Goal: Entertainment & Leisure: Consume media (video, audio)

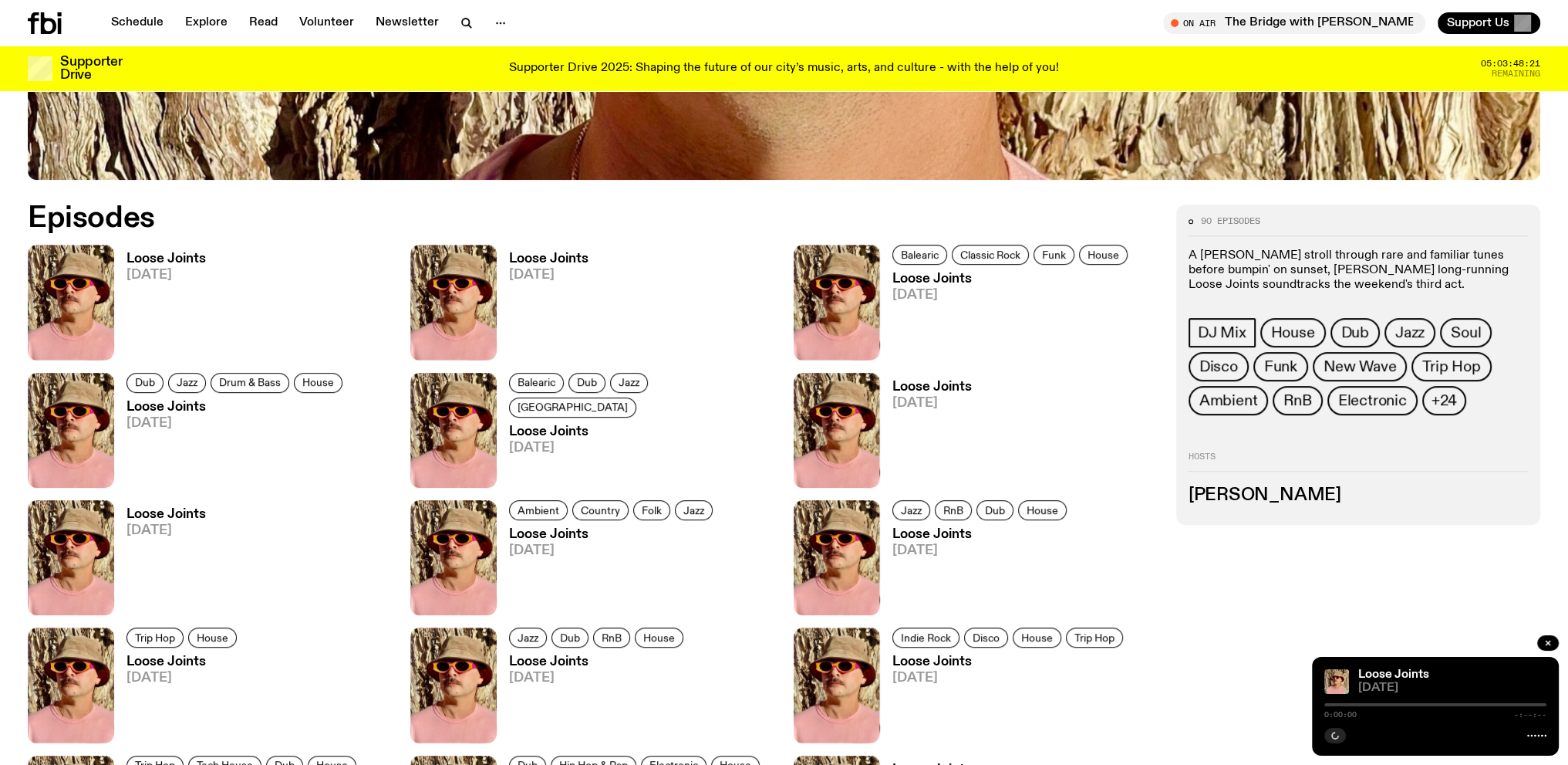
scroll to position [916, 0]
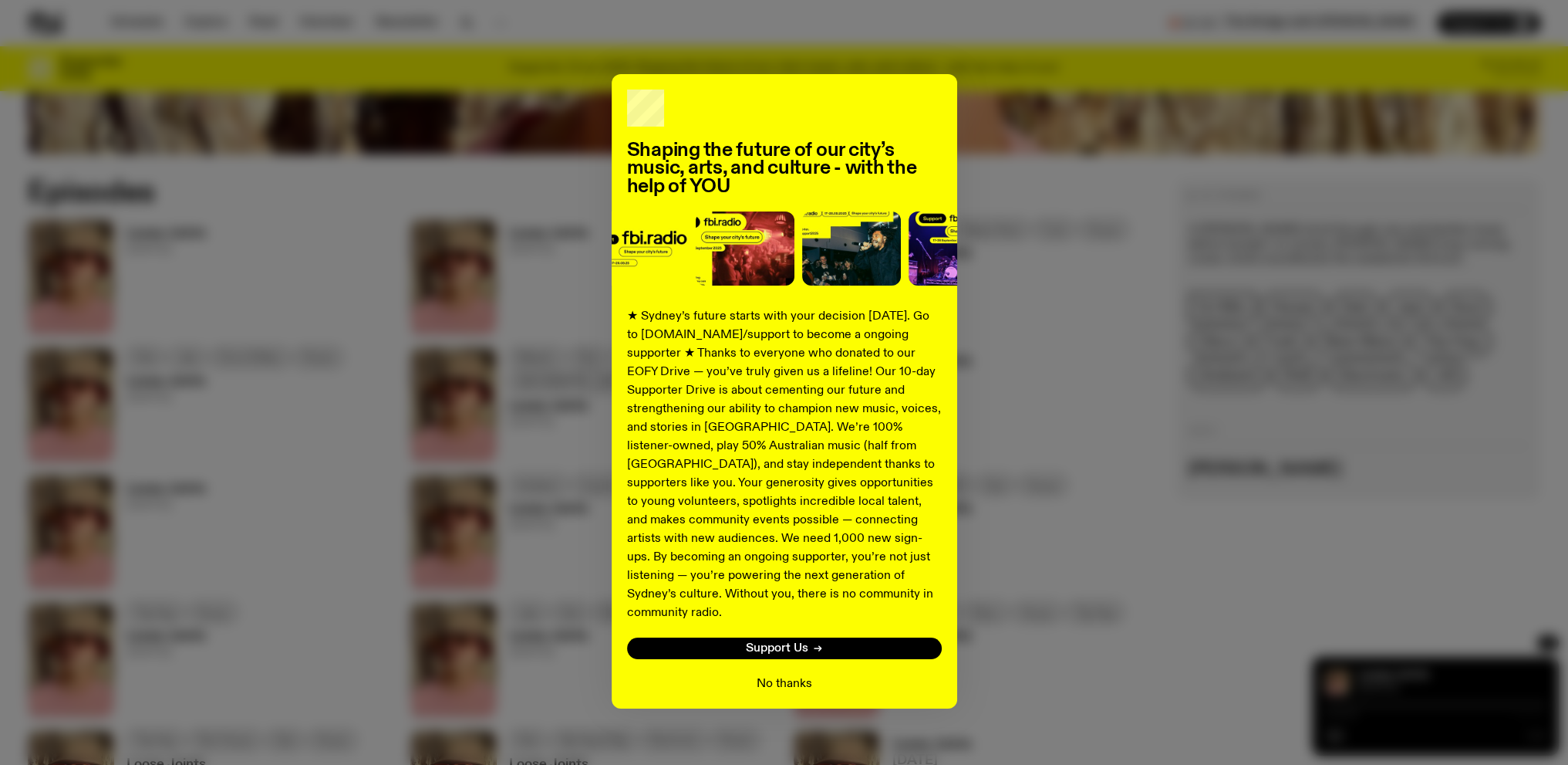
click at [789, 675] on button "No thanks" at bounding box center [785, 684] width 56 height 19
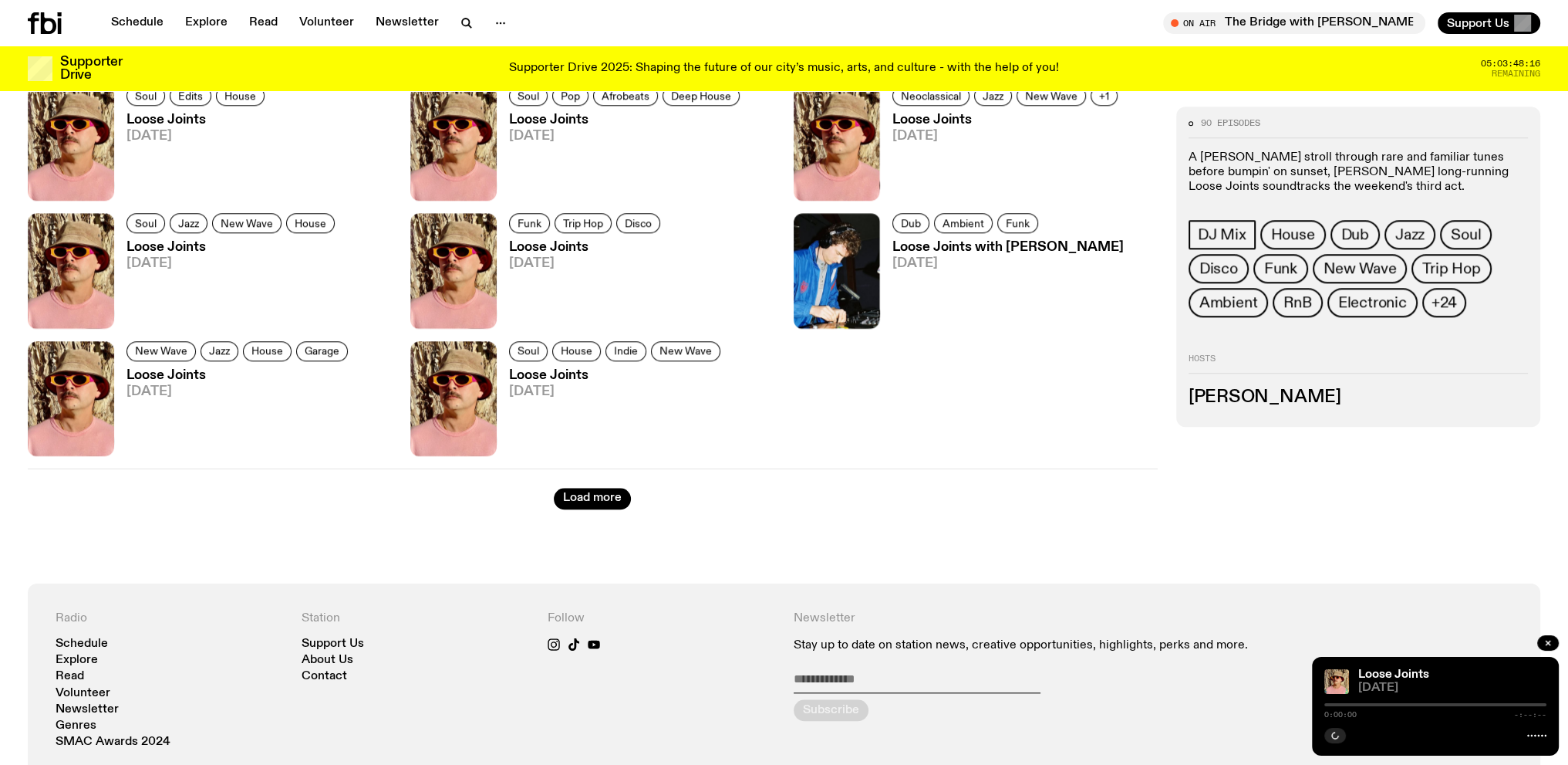
scroll to position [2383, 0]
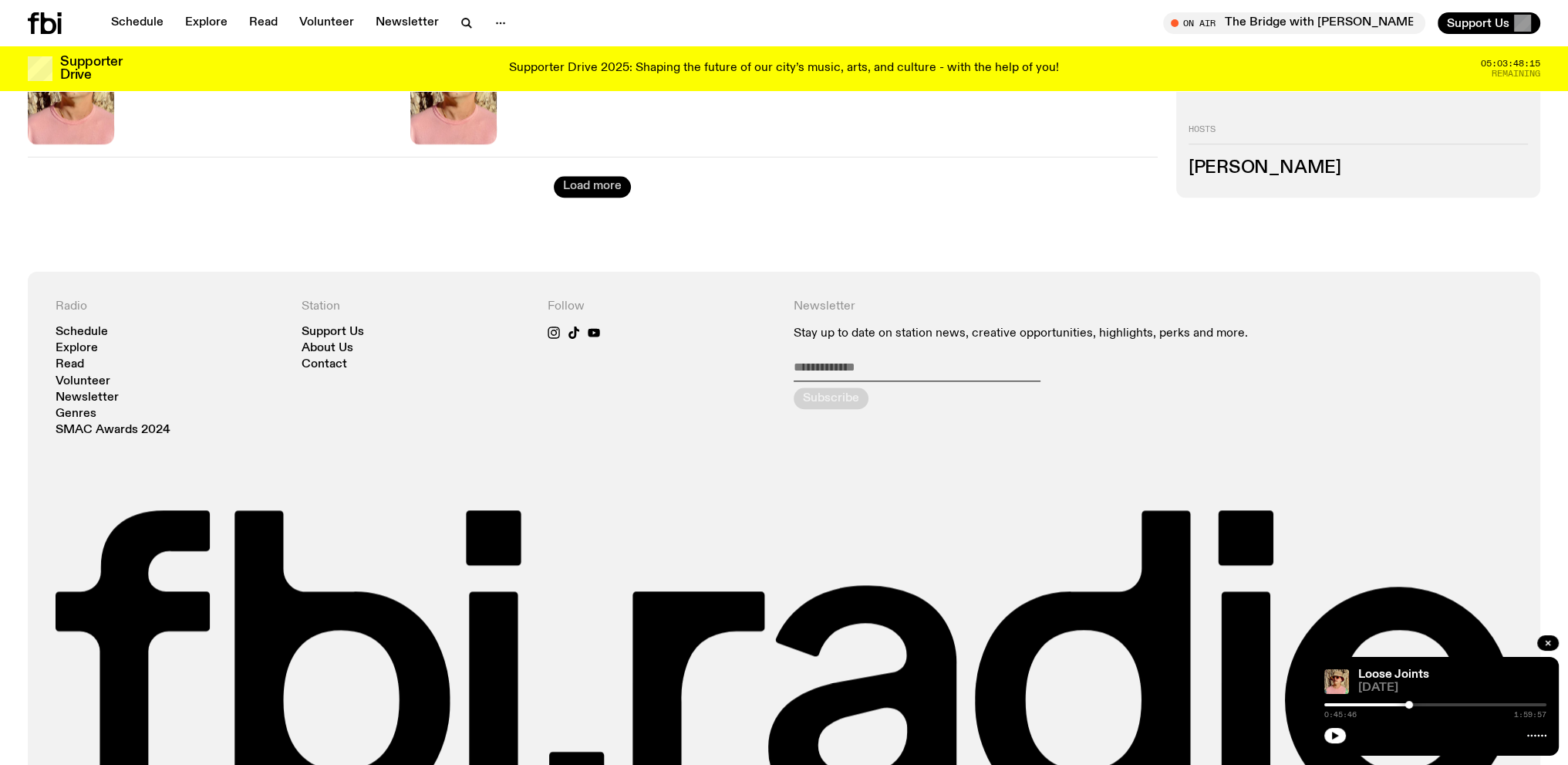
click at [606, 188] on button "Load more" at bounding box center [592, 187] width 77 height 21
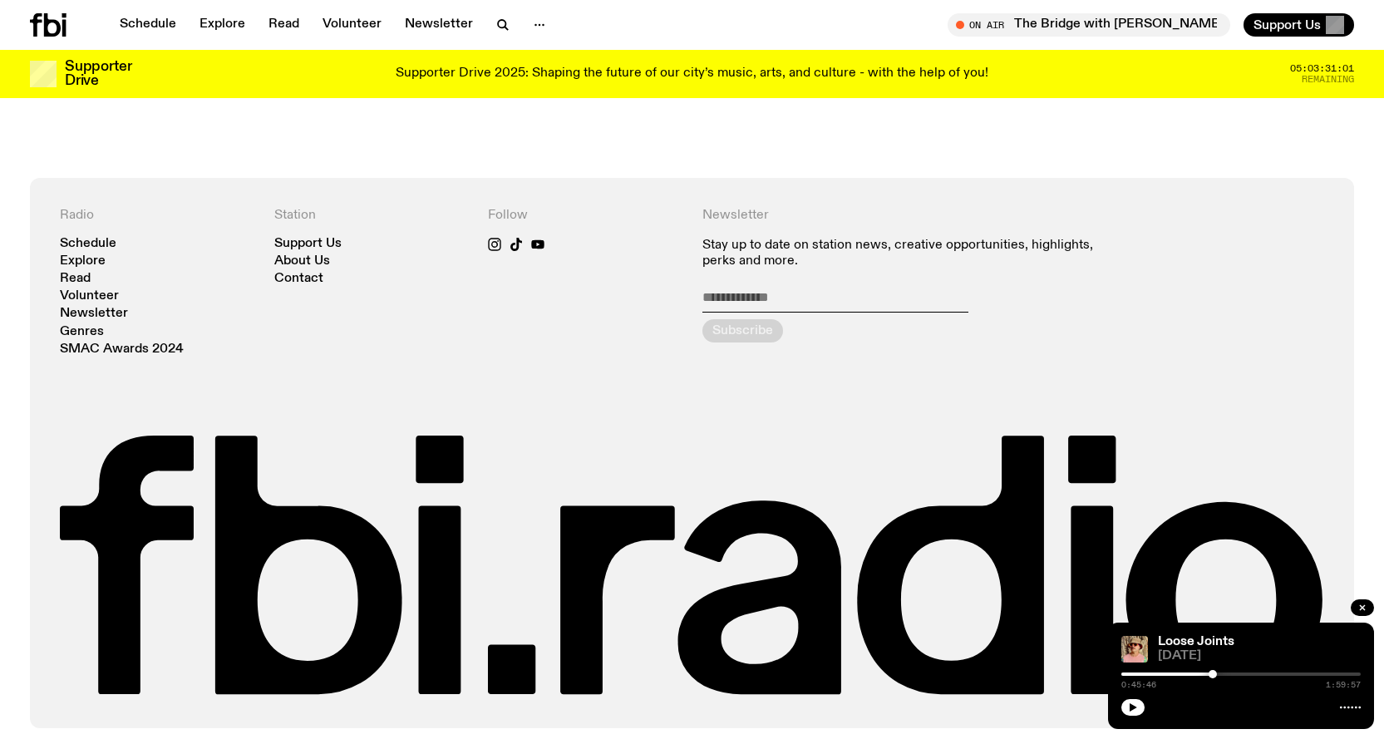
scroll to position [3841, 0]
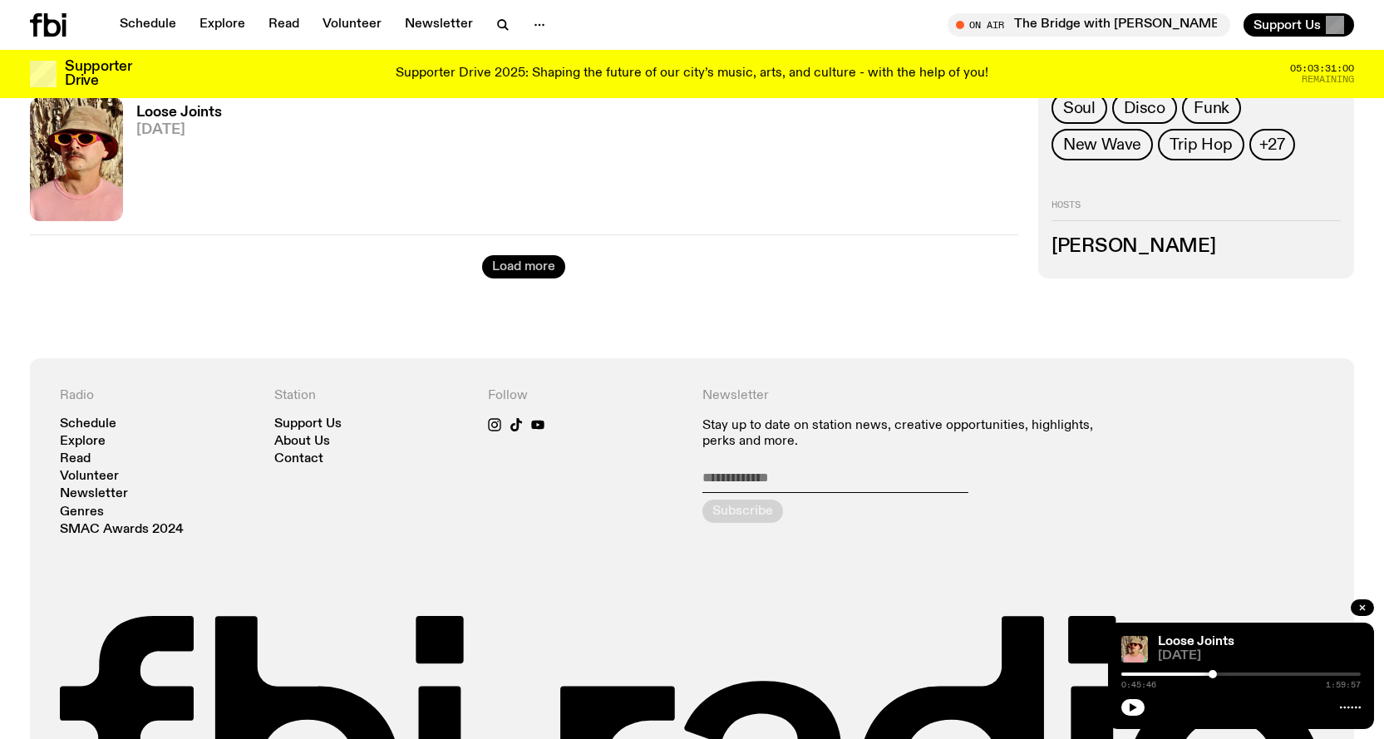
click at [525, 262] on button "Load more" at bounding box center [523, 266] width 83 height 23
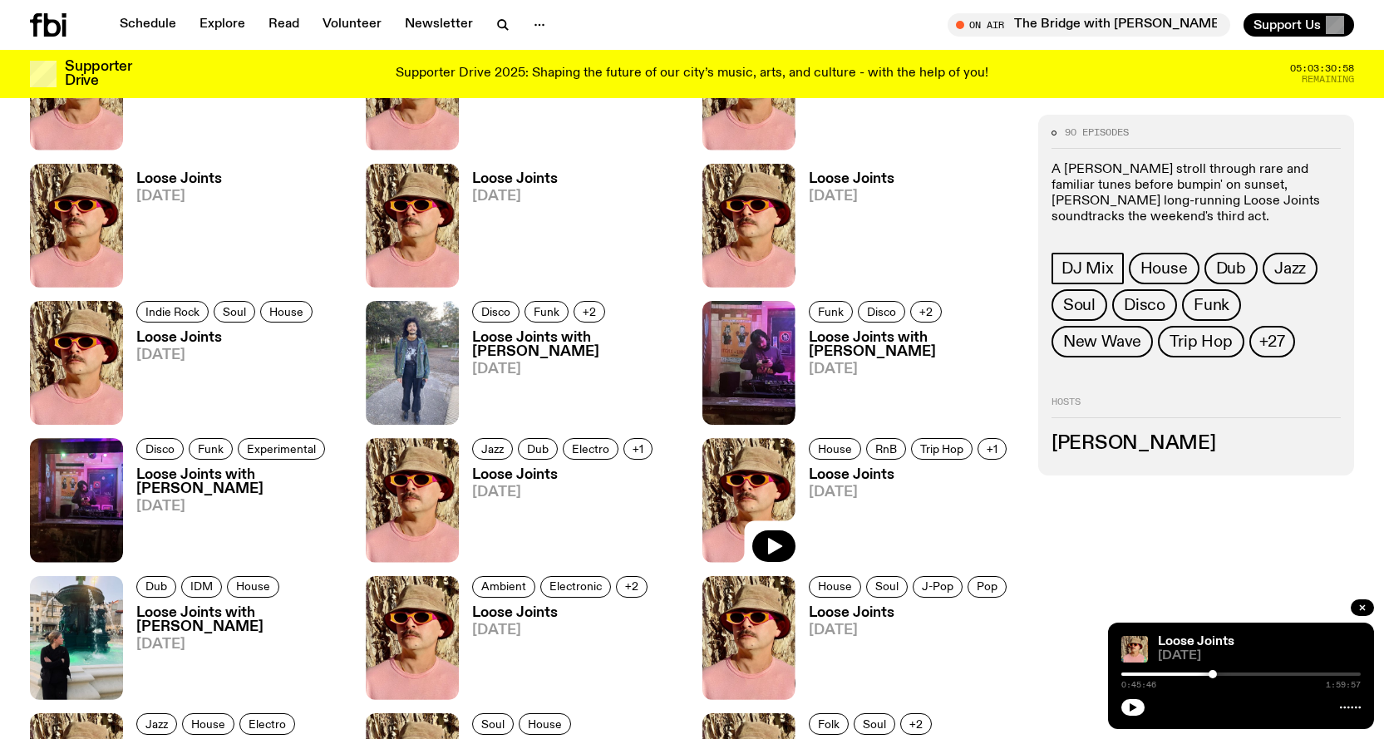
scroll to position [2594, 0]
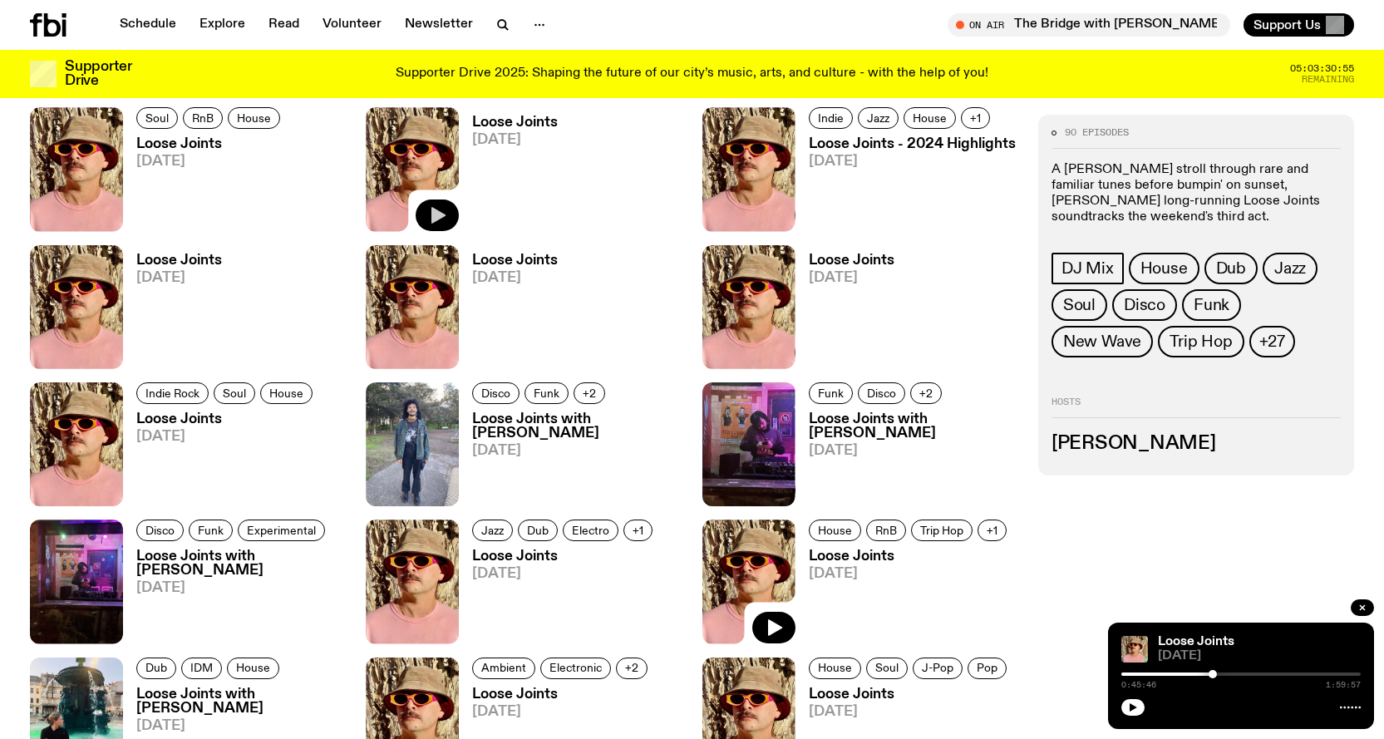
click at [432, 209] on icon "button" at bounding box center [437, 215] width 20 height 20
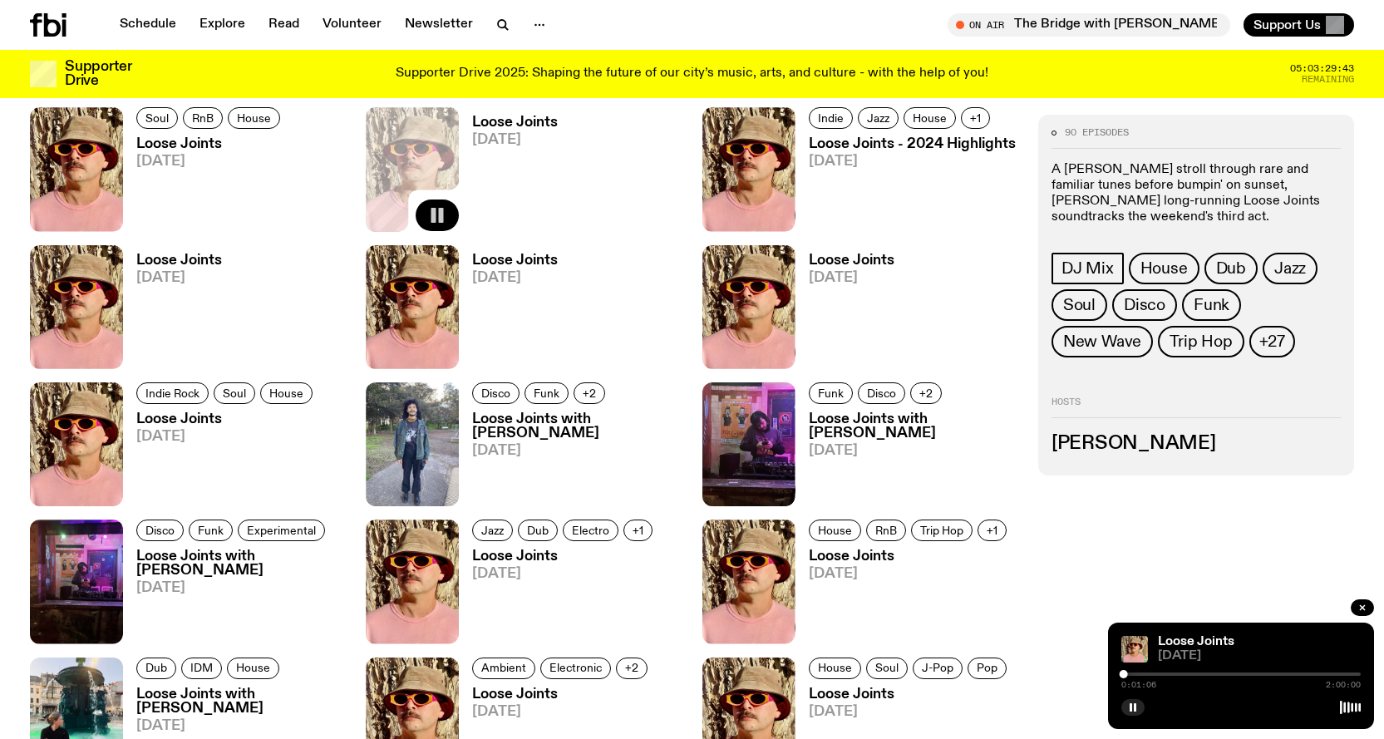
click at [1129, 673] on div at bounding box center [1241, 674] width 239 height 3
click at [1133, 674] on div at bounding box center [1129, 674] width 8 height 8
click at [1129, 674] on div at bounding box center [1129, 674] width 8 height 8
click at [1136, 675] on div at bounding box center [1241, 674] width 239 height 3
click at [1153, 674] on div at bounding box center [1241, 674] width 239 height 3
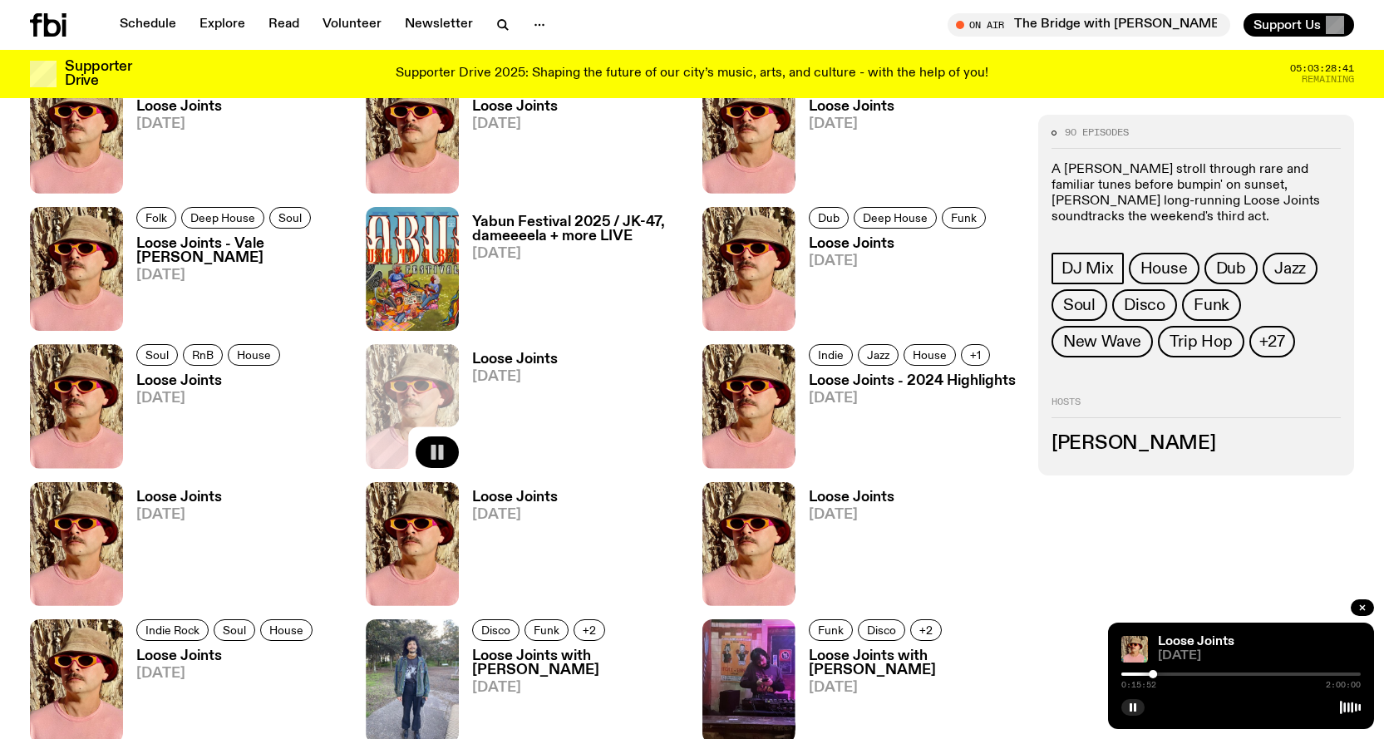
scroll to position [2344, 0]
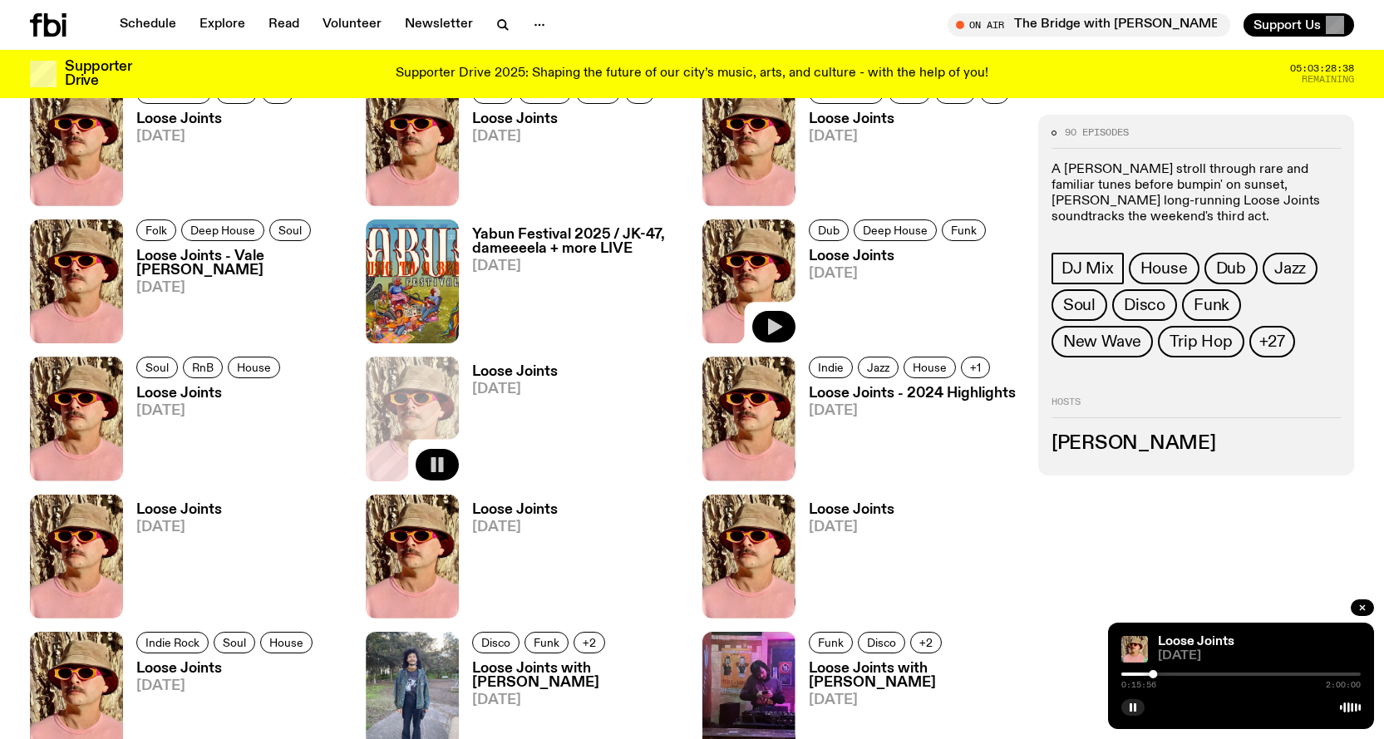
click at [768, 323] on icon "button" at bounding box center [774, 327] width 20 height 20
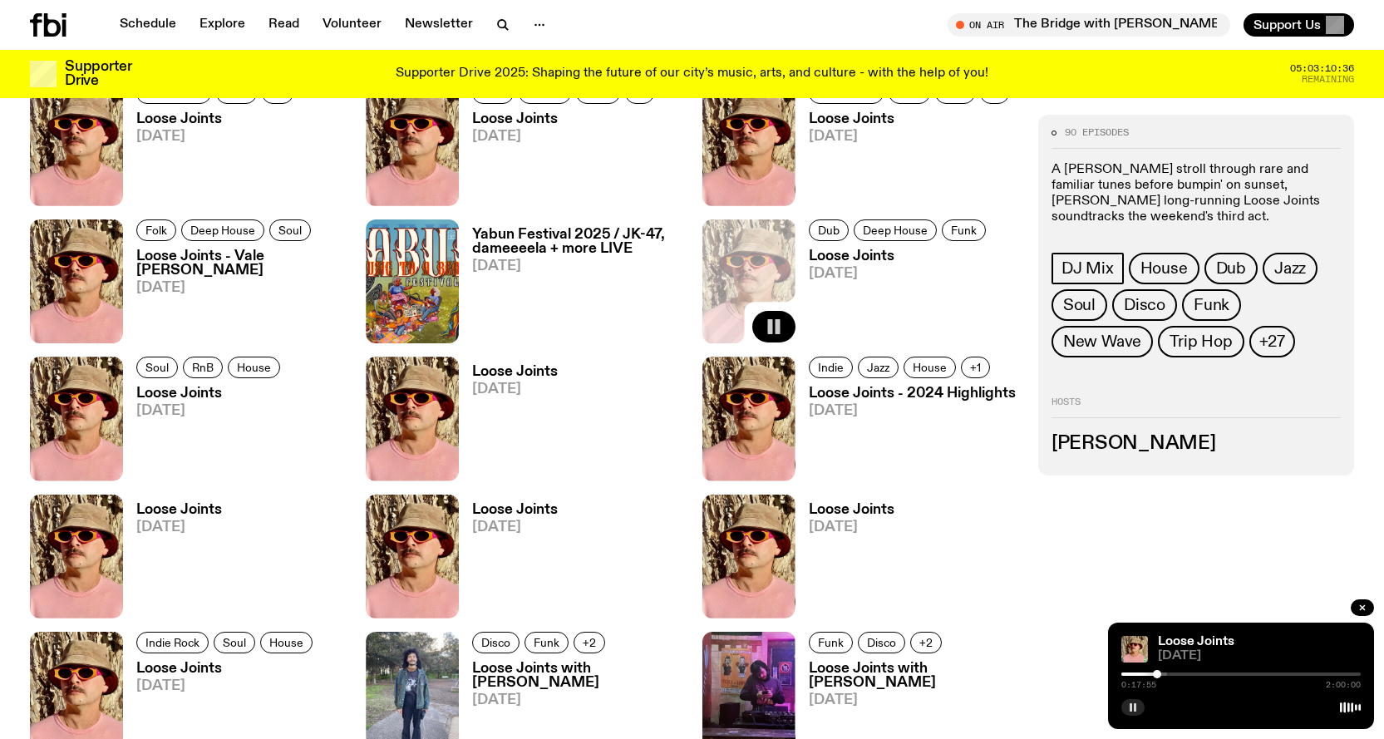
click at [1129, 711] on icon "button" at bounding box center [1133, 708] width 10 height 10
click at [1122, 700] on div "Loose Joints [DATE] 0:17:55 2:00:00" at bounding box center [1241, 676] width 266 height 106
click at [1129, 708] on icon "button" at bounding box center [1133, 708] width 10 height 10
click at [1176, 654] on span "[DATE]" at bounding box center [1259, 656] width 203 height 12
click at [1178, 642] on link "Loose Joints" at bounding box center [1196, 641] width 77 height 13
